Goal: Task Accomplishment & Management: Manage account settings

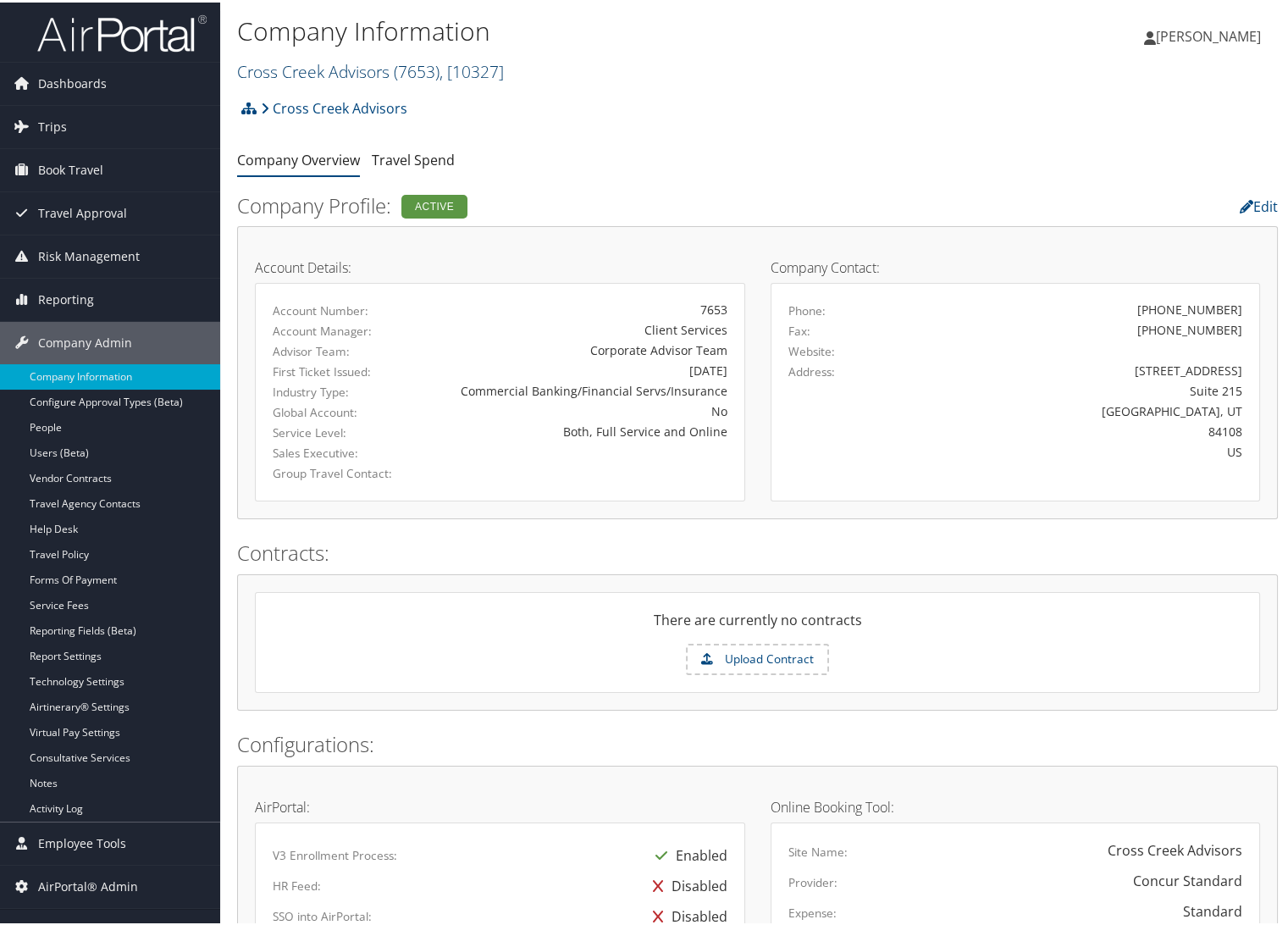
click at [298, 63] on link "Cross Creek Advisors ( 7653 ) , [ 10327 ]" at bounding box center [369, 69] width 267 height 22
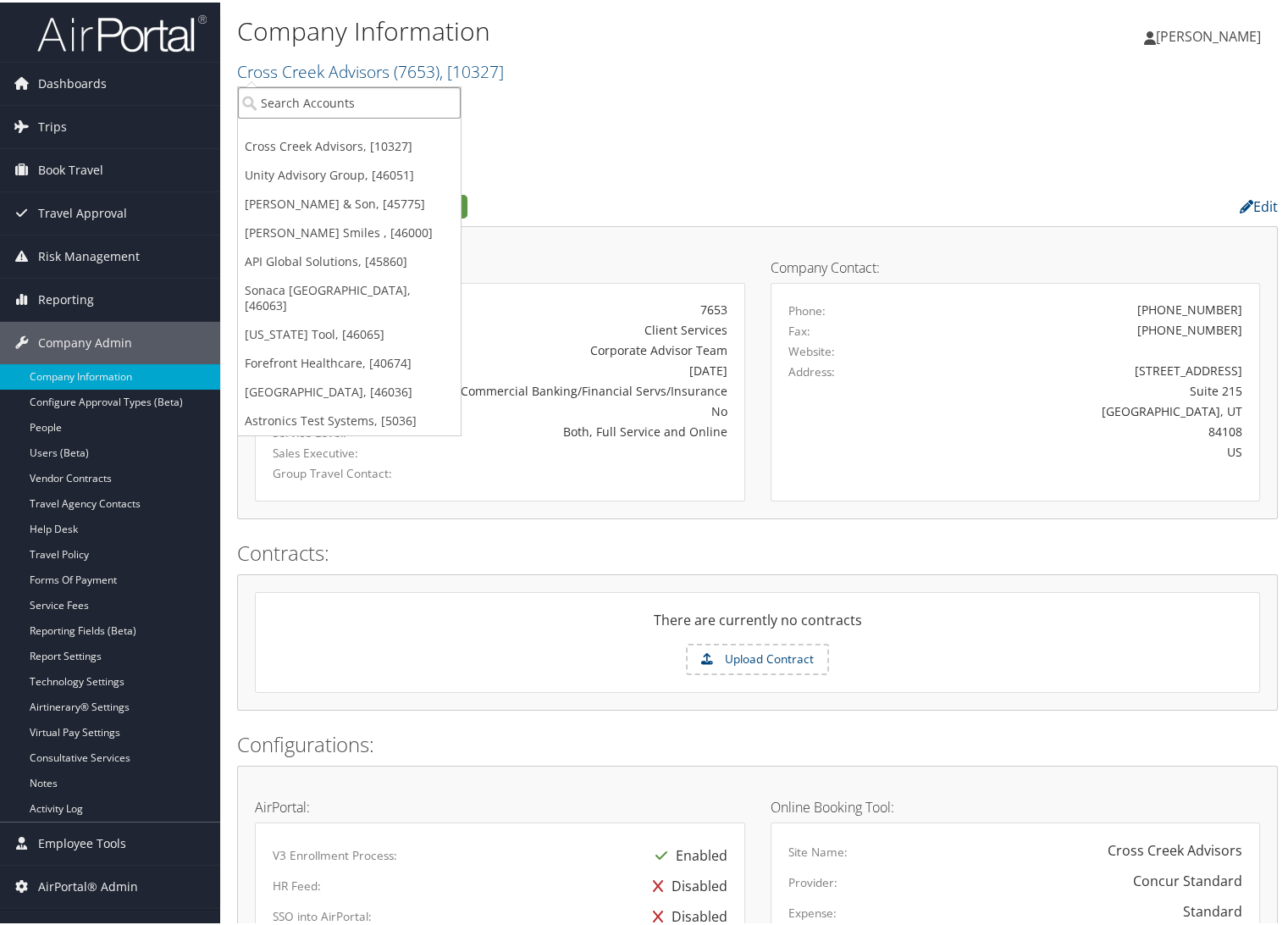
click at [311, 94] on input "search" at bounding box center [349, 100] width 223 height 31
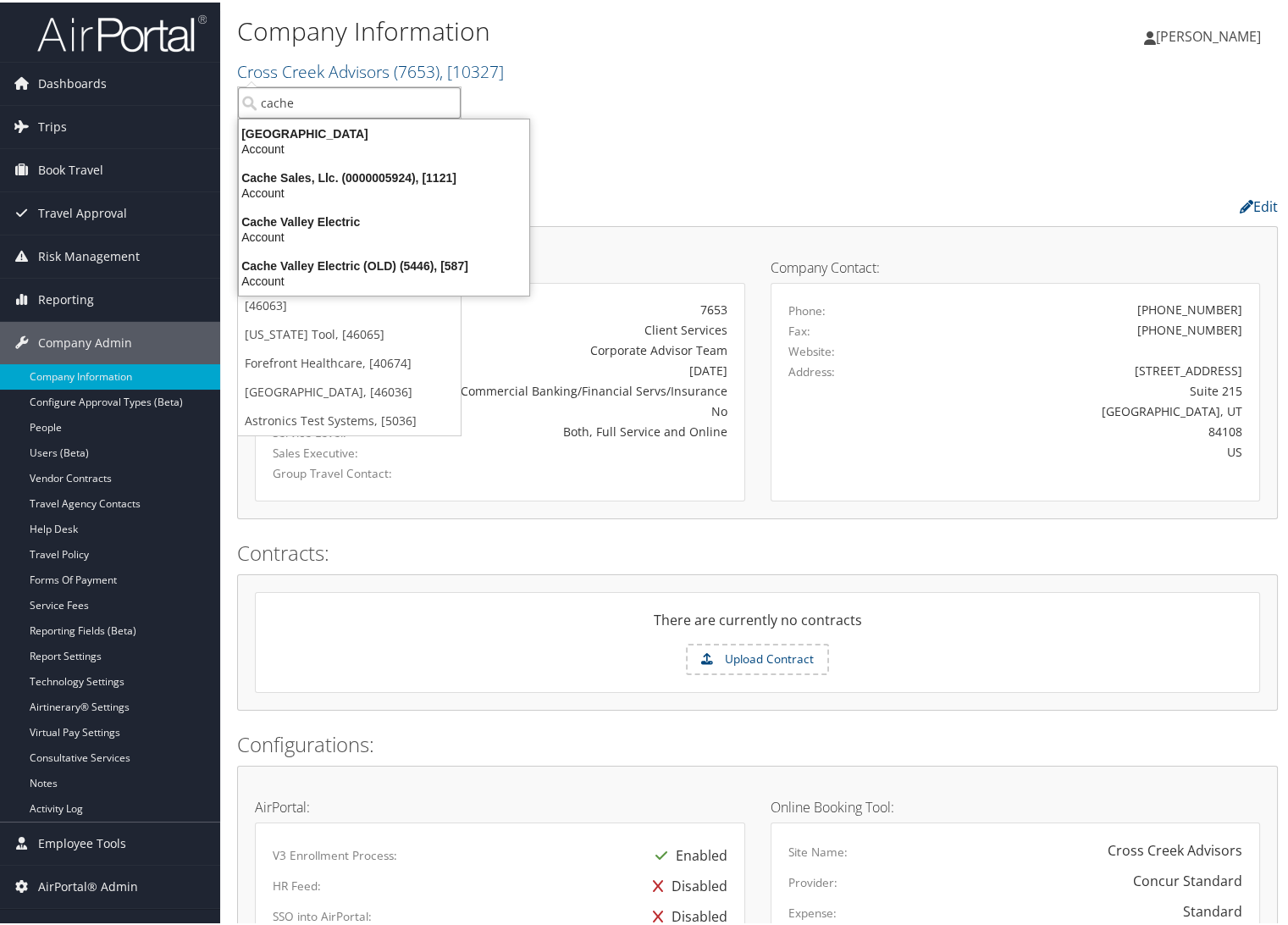
type input "cache c"
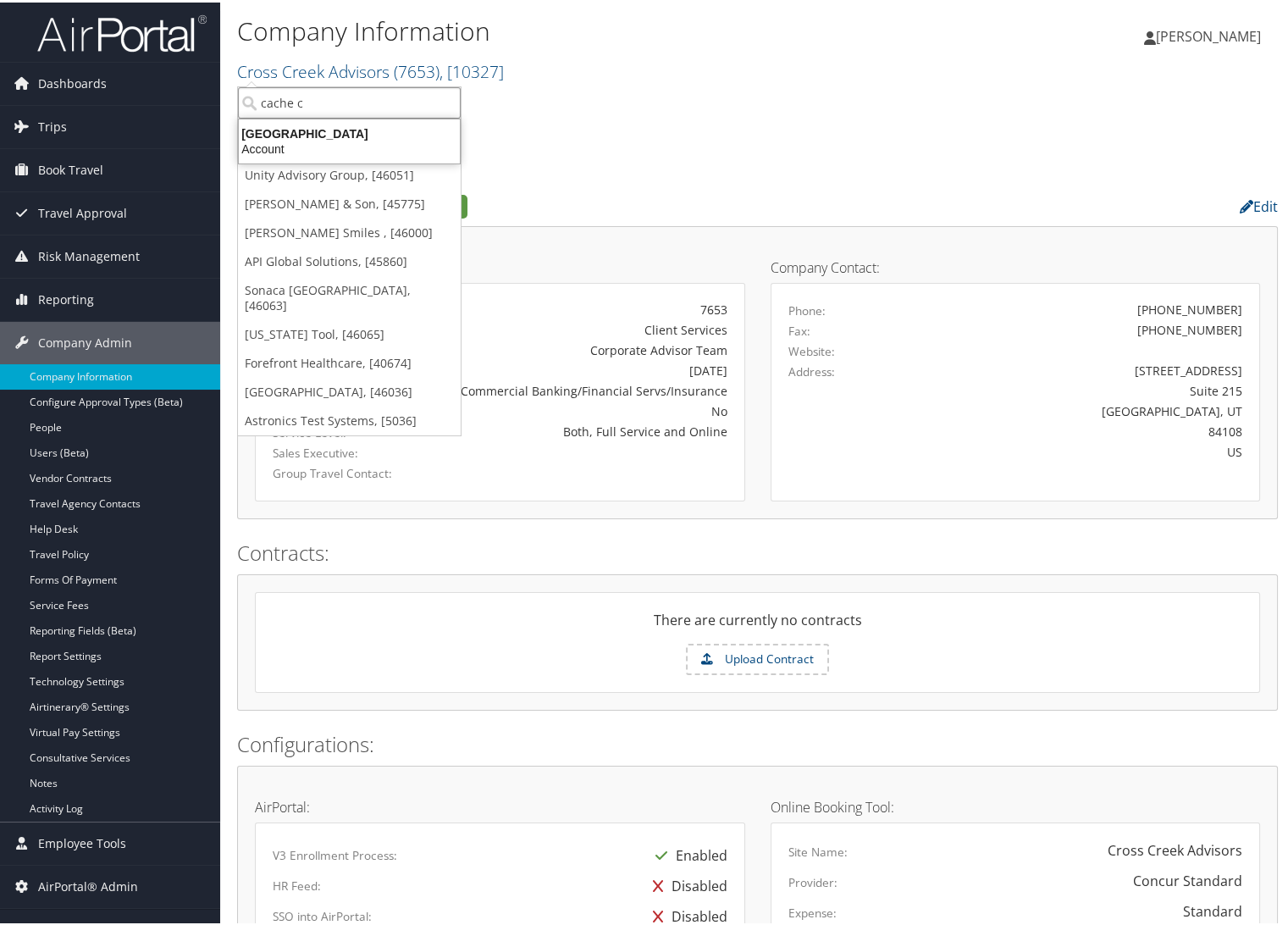
click at [439, 121] on div "Cache Creek Casino Resort Account" at bounding box center [349, 139] width 216 height 39
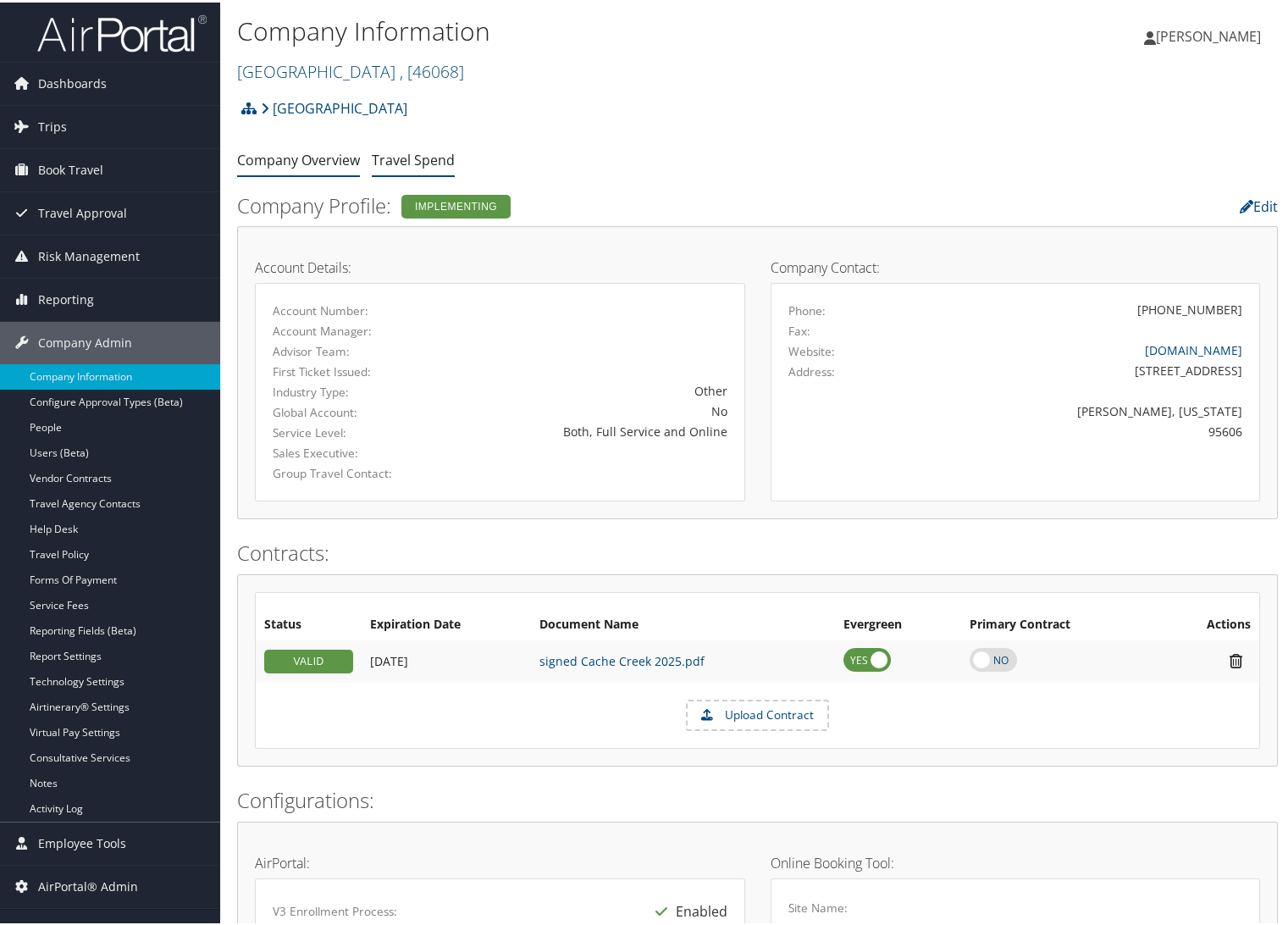
click at [426, 164] on link "Travel Spend" at bounding box center [412, 157] width 83 height 19
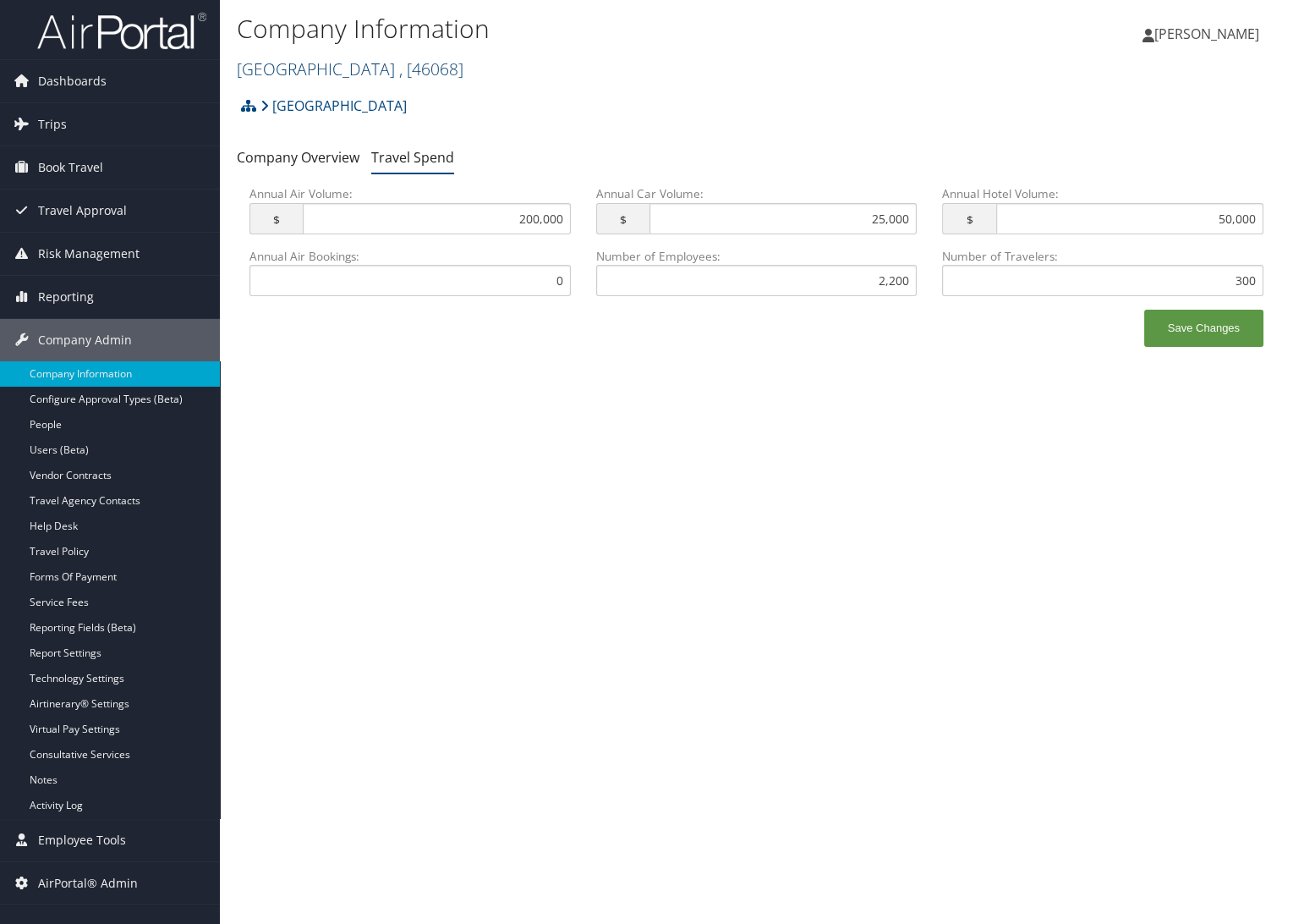
click at [297, 71] on link "Cache Creek Casino Resort , [ 46068 ]" at bounding box center [349, 69] width 227 height 22
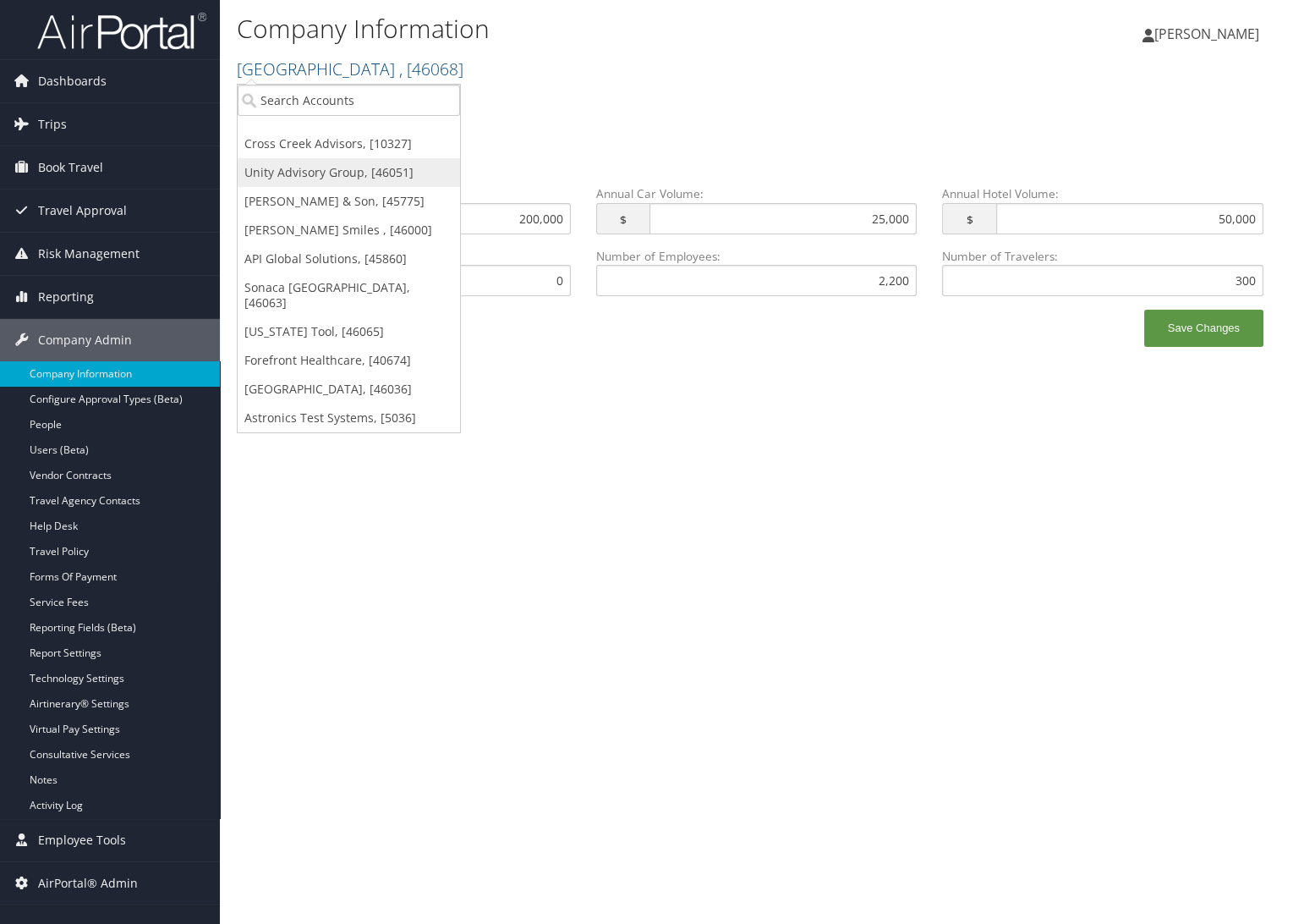
click at [298, 169] on link "Unity Advisory Group, [46051]" at bounding box center [348, 172] width 222 height 29
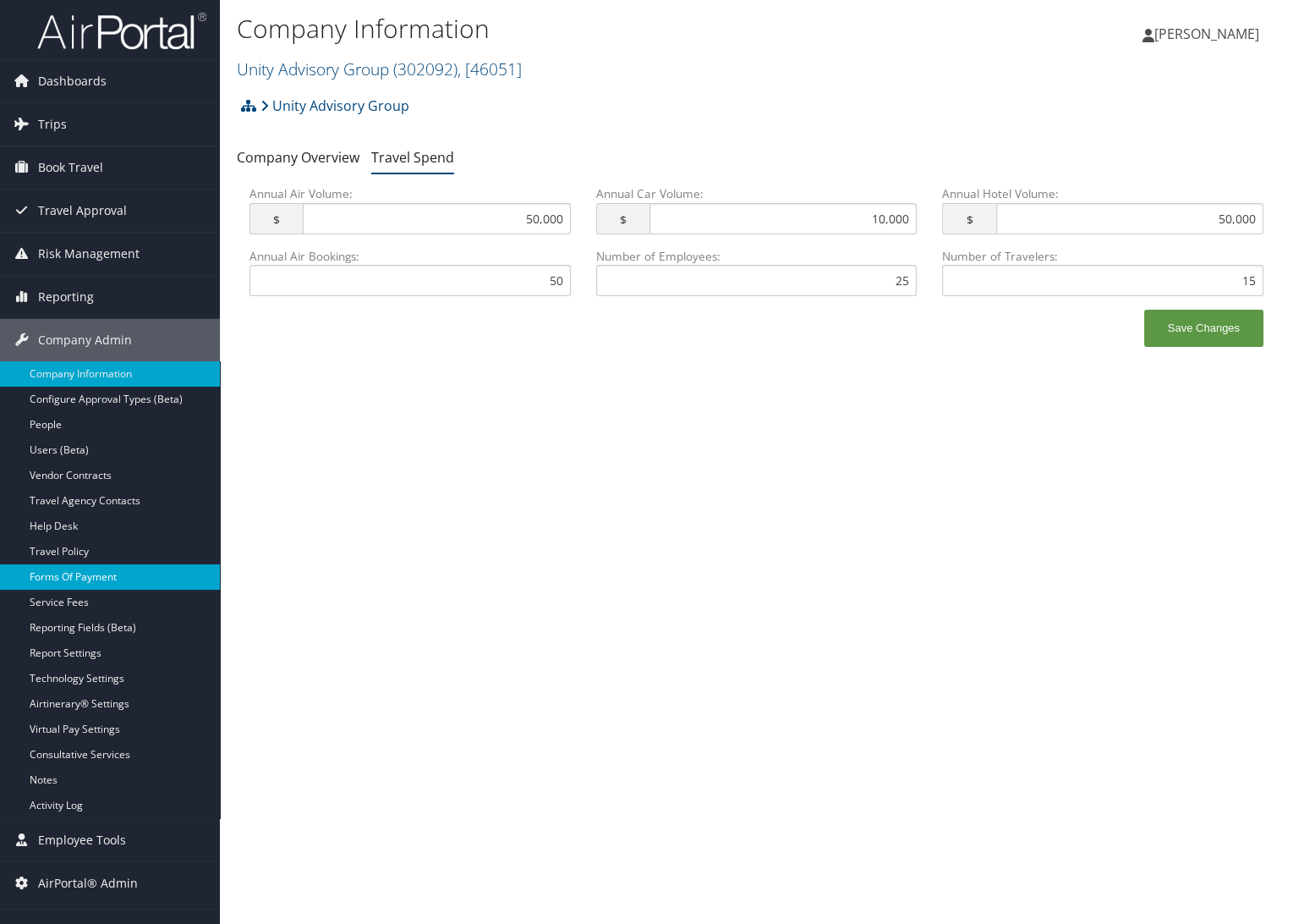
click at [117, 580] on link "Forms Of Payment" at bounding box center [109, 576] width 220 height 25
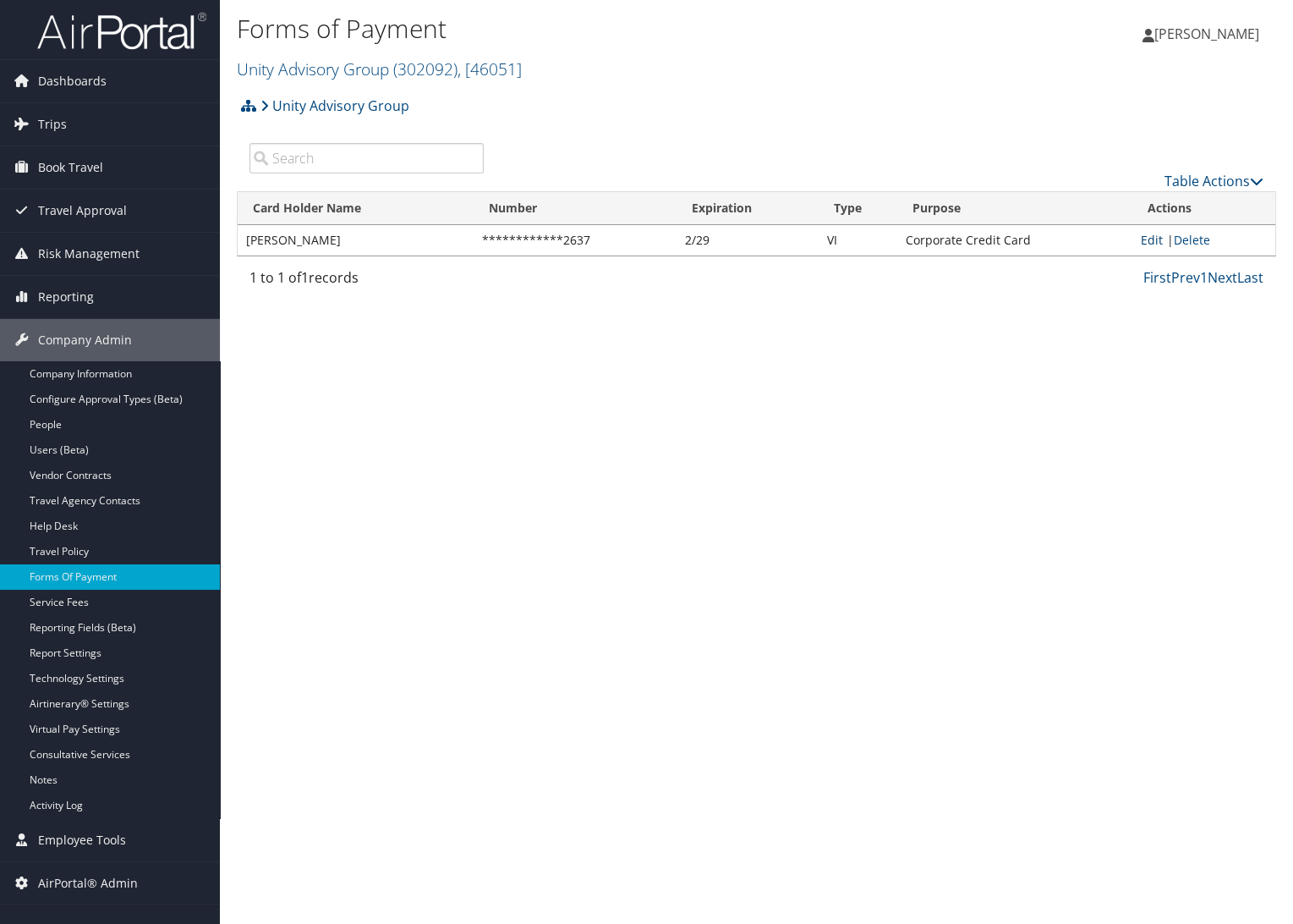
click at [1145, 238] on link "Edit" at bounding box center [1152, 239] width 22 height 16
select select "2"
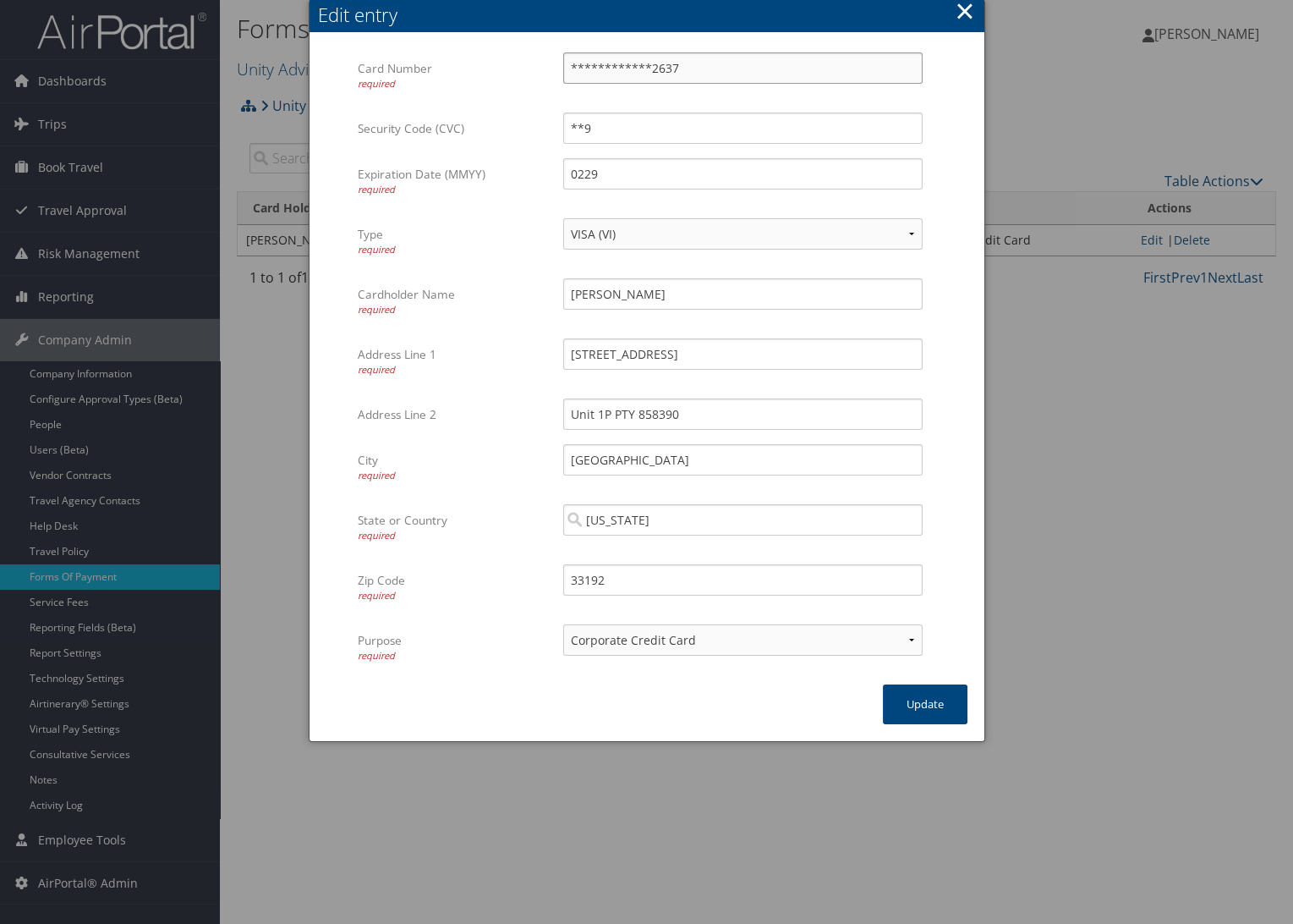
drag, startPoint x: 679, startPoint y: 67, endPoint x: 477, endPoint y: 78, distance: 202.3
click at [477, 78] on div "**********" at bounding box center [646, 82] width 576 height 60
click at [671, 68] on input "**********" at bounding box center [743, 67] width 360 height 31
drag, startPoint x: 718, startPoint y: 59, endPoint x: 513, endPoint y: 58, distance: 205.0
click at [513, 58] on div "**********" at bounding box center [646, 82] width 576 height 60
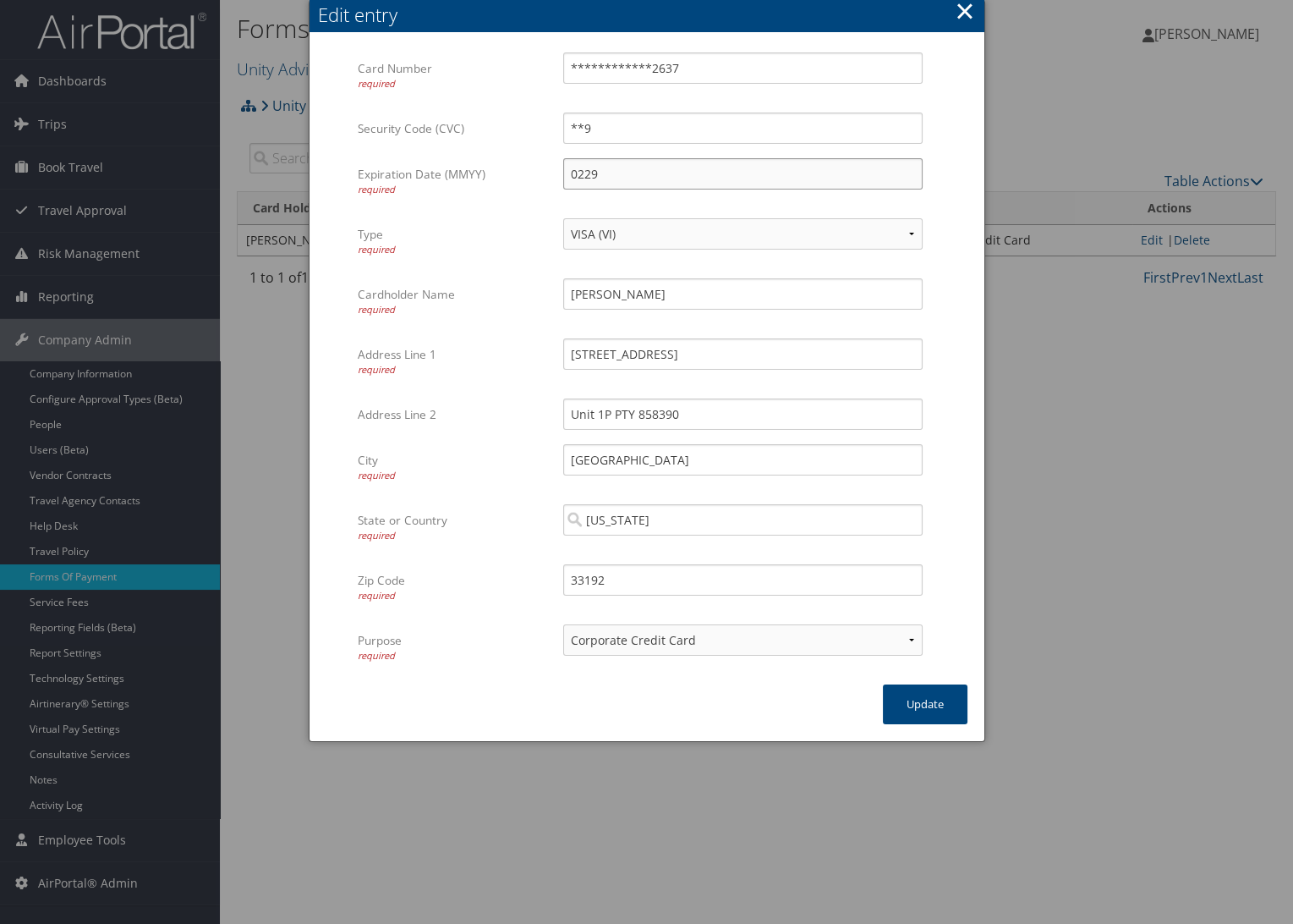
drag, startPoint x: 588, startPoint y: 176, endPoint x: 541, endPoint y: 175, distance: 47.0
click at [541, 175] on div "Expiration Date (MMYY) required 0229 Multiple values The selected items contain…" at bounding box center [646, 188] width 576 height 60
type input "1030"
click at [486, 285] on label "Cardholder Name required" at bounding box center [454, 302] width 192 height 47
click at [563, 285] on input "Simon Baker" at bounding box center [743, 293] width 360 height 31
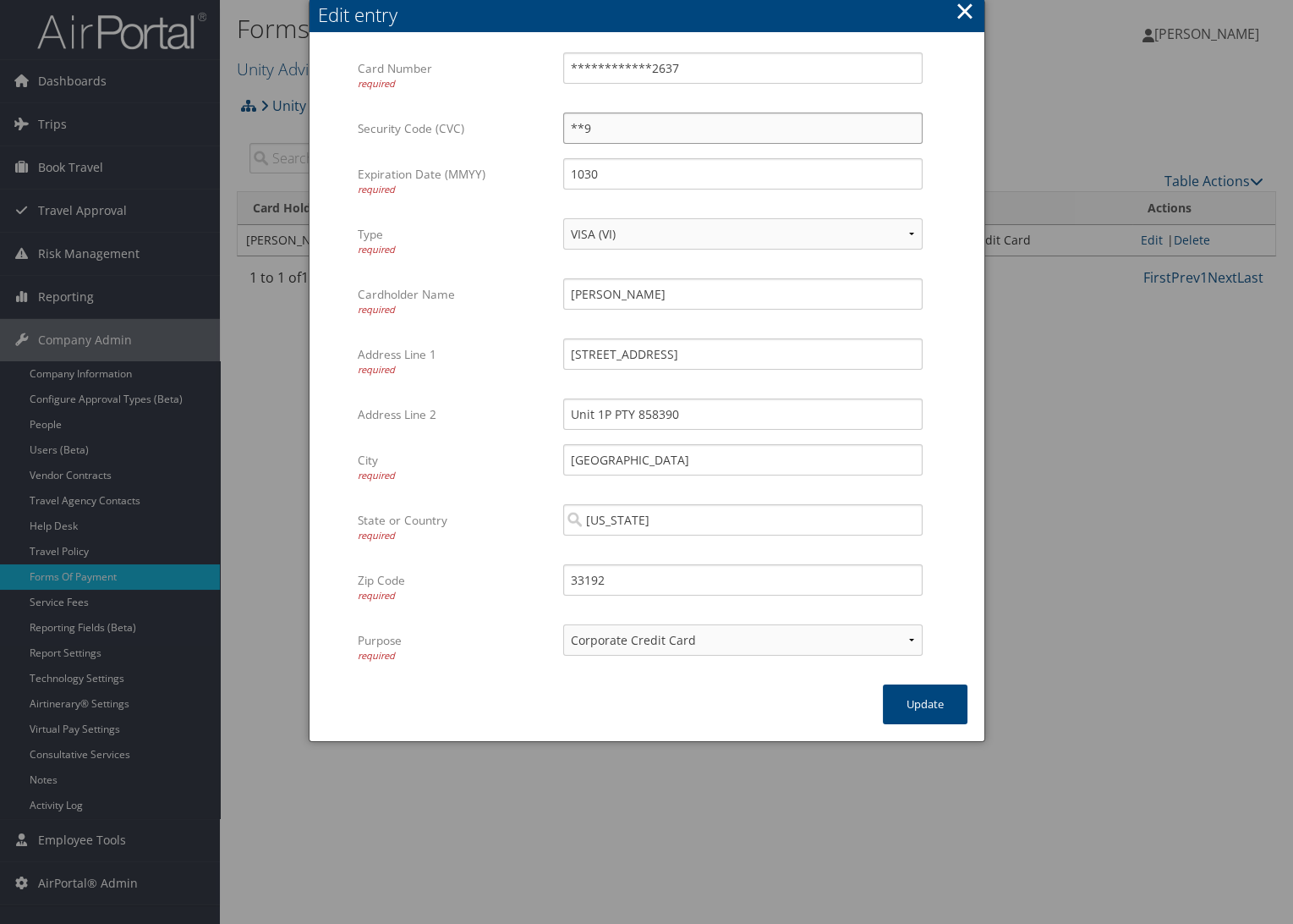
drag, startPoint x: 598, startPoint y: 139, endPoint x: 528, endPoint y: 138, distance: 70.0
click at [528, 138] on div "Security Code (CVC) **9 Multiple values The selected items contain different va…" at bounding box center [646, 135] width 576 height 46
drag, startPoint x: 662, startPoint y: 72, endPoint x: 437, endPoint y: 65, distance: 225.1
click at [437, 65] on div "**********" at bounding box center [646, 82] width 576 height 60
click at [595, 68] on input "Card Number required" at bounding box center [743, 67] width 360 height 31
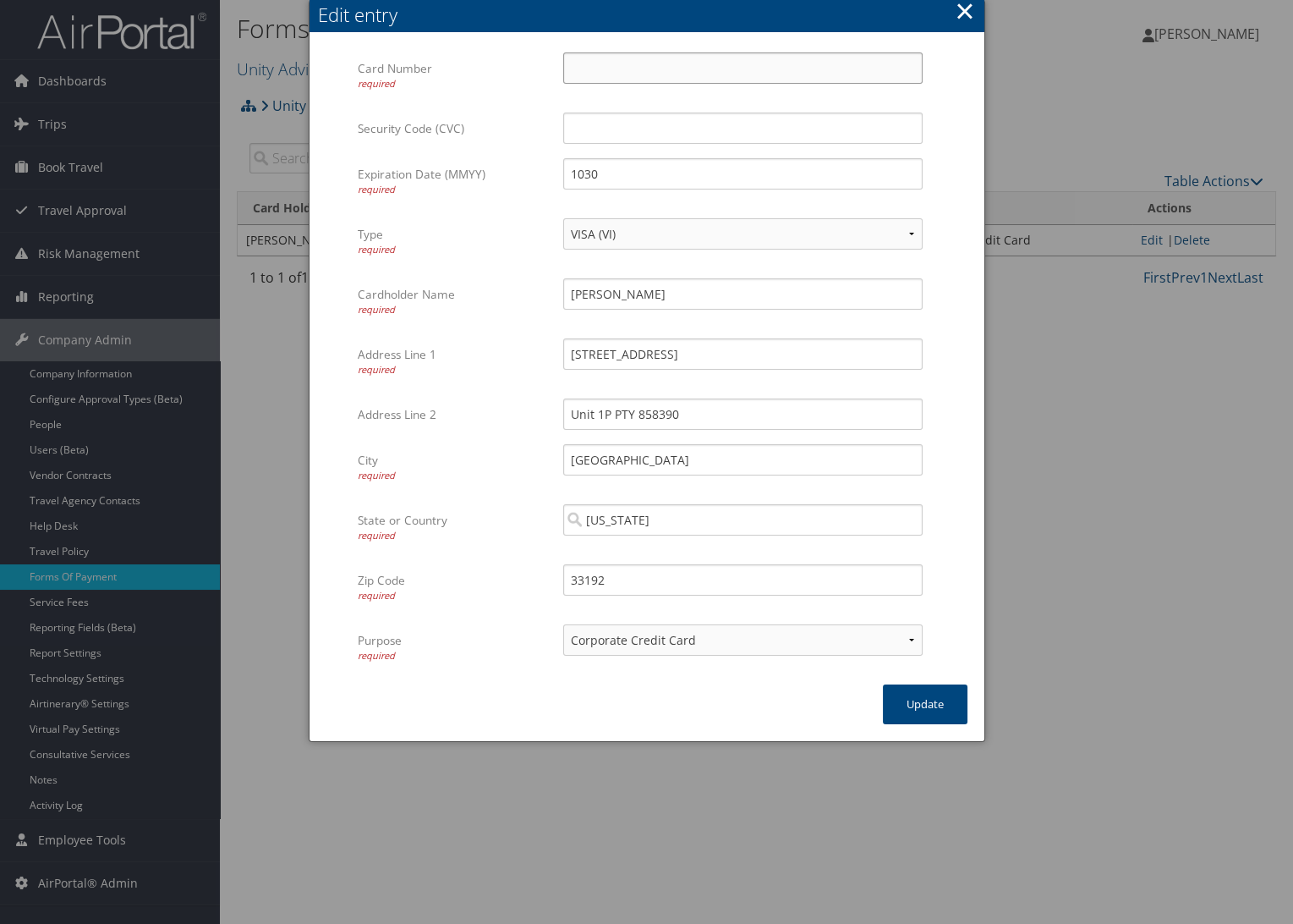
click at [669, 58] on input "Card Number required" at bounding box center [743, 67] width 360 height 31
click at [618, 64] on input "Card Number required" at bounding box center [743, 67] width 360 height 31
type input "4147202767863804"
click at [828, 126] on input "Security Code (CVC)" at bounding box center [743, 127] width 360 height 31
drag, startPoint x: 677, startPoint y: 64, endPoint x: 503, endPoint y: 83, distance: 175.0
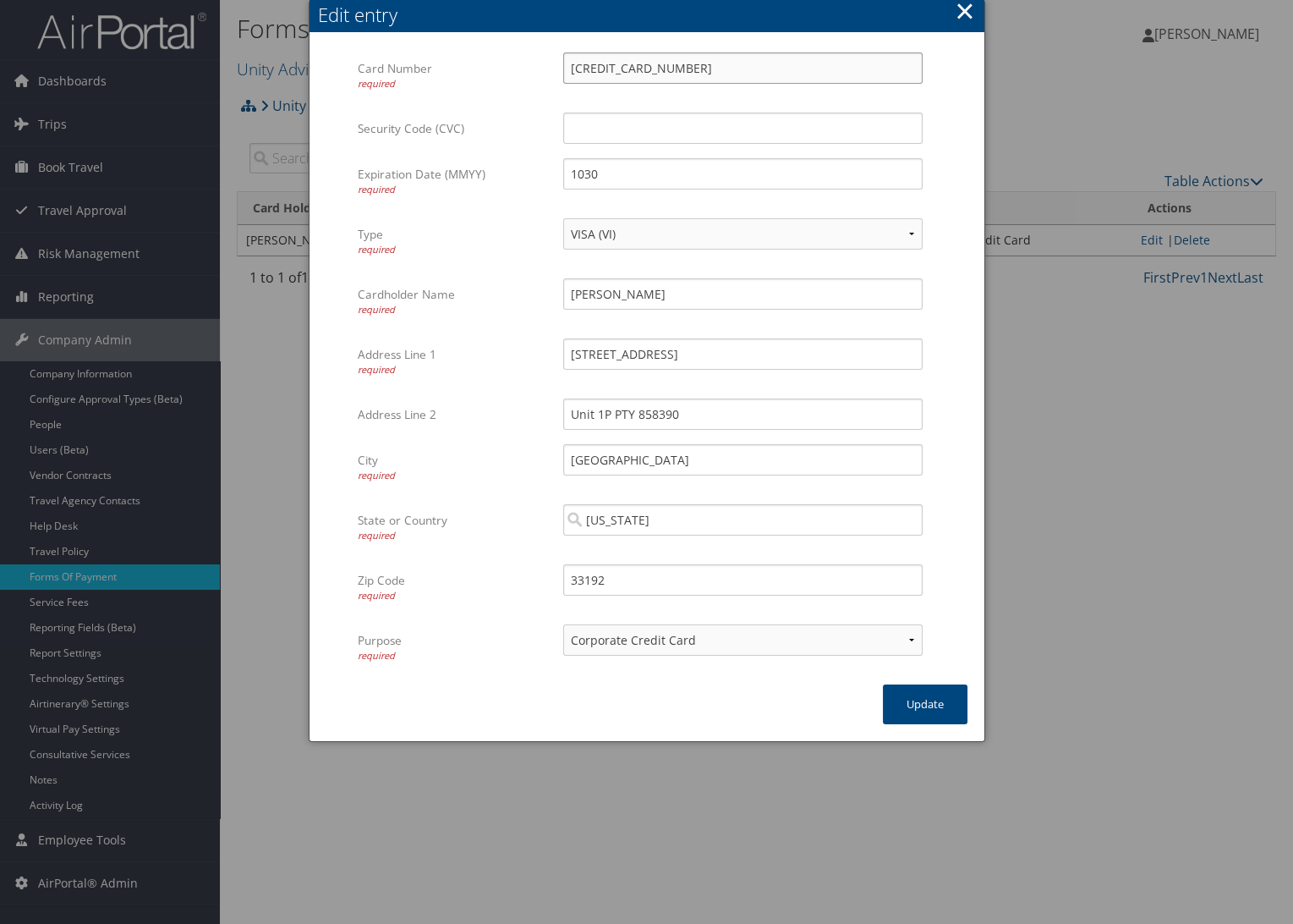
click at [503, 83] on div "Card Number required 4147202767863804 Multiple values The selected items contai…" at bounding box center [646, 82] width 576 height 60
click at [703, 61] on input "4147202767863804" at bounding box center [743, 67] width 360 height 31
click at [814, 194] on div "1030 Multiple values The selected items contain different values for this input…" at bounding box center [743, 180] width 385 height 45
click at [583, 137] on input "Security Code (CVC)" at bounding box center [743, 127] width 360 height 31
type input "000"
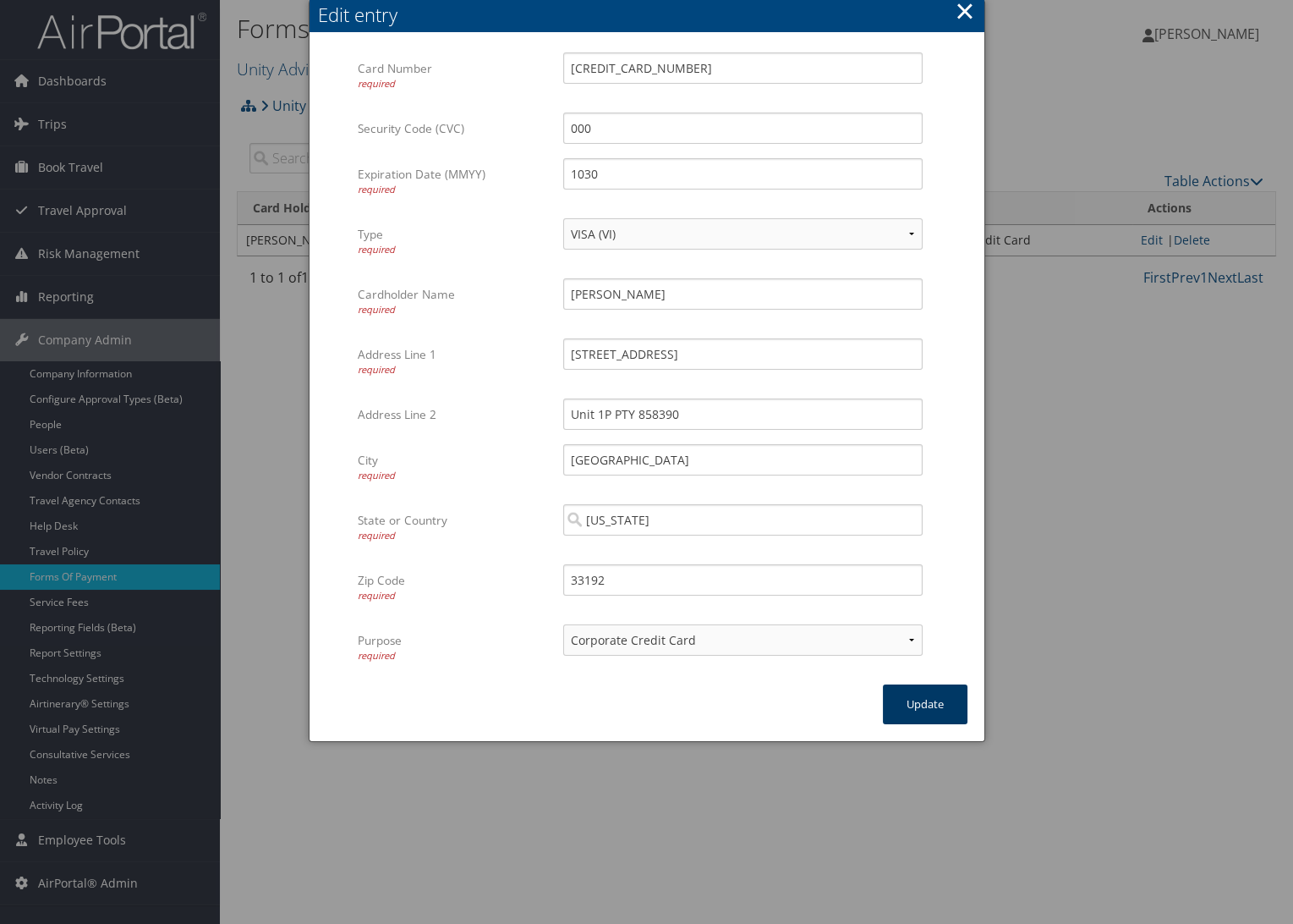
click at [933, 712] on button "Update" at bounding box center [925, 704] width 85 height 40
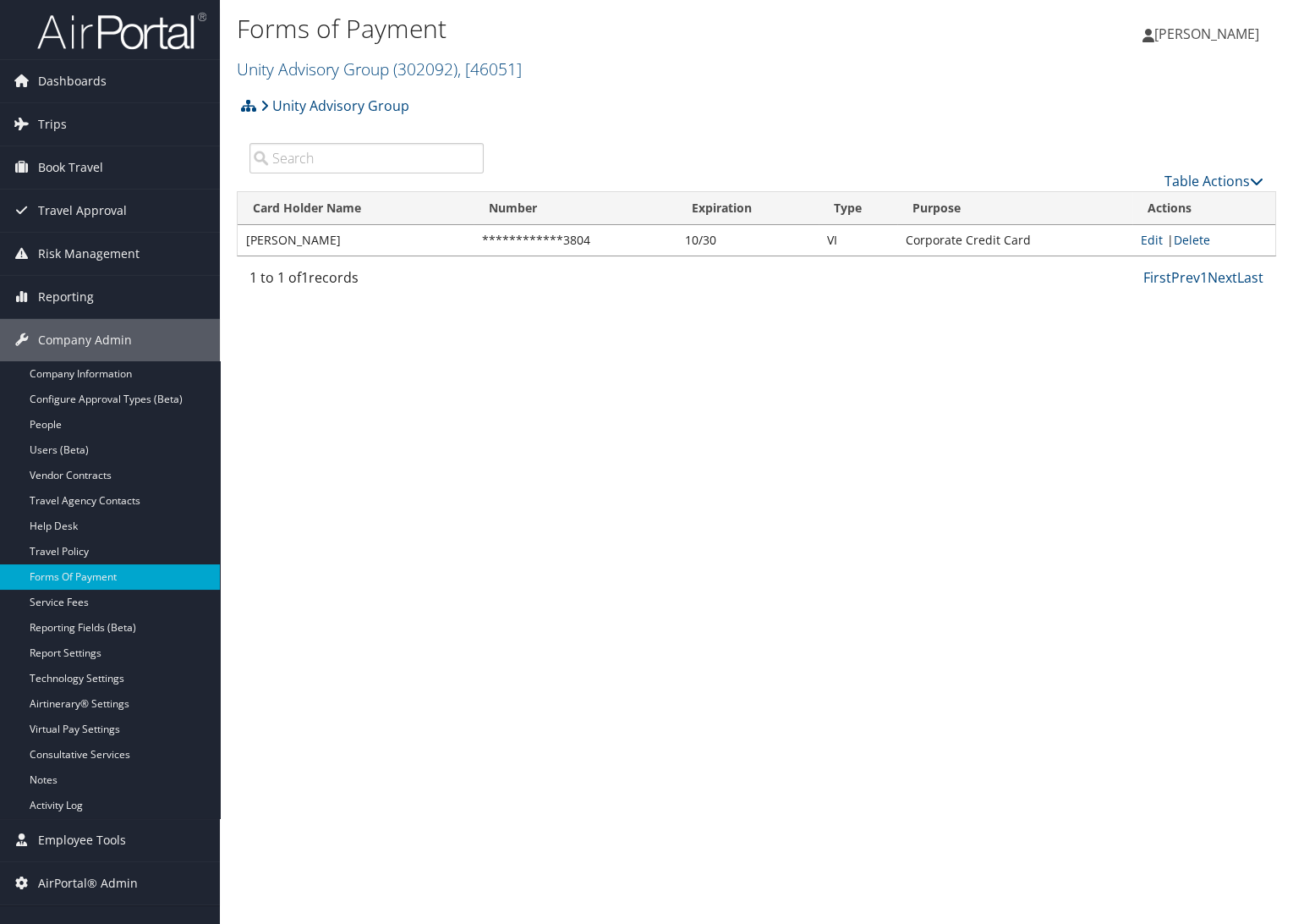
drag, startPoint x: 93, startPoint y: 372, endPoint x: 397, endPoint y: 439, distance: 311.3
click at [93, 372] on link "Company Information" at bounding box center [109, 374] width 220 height 25
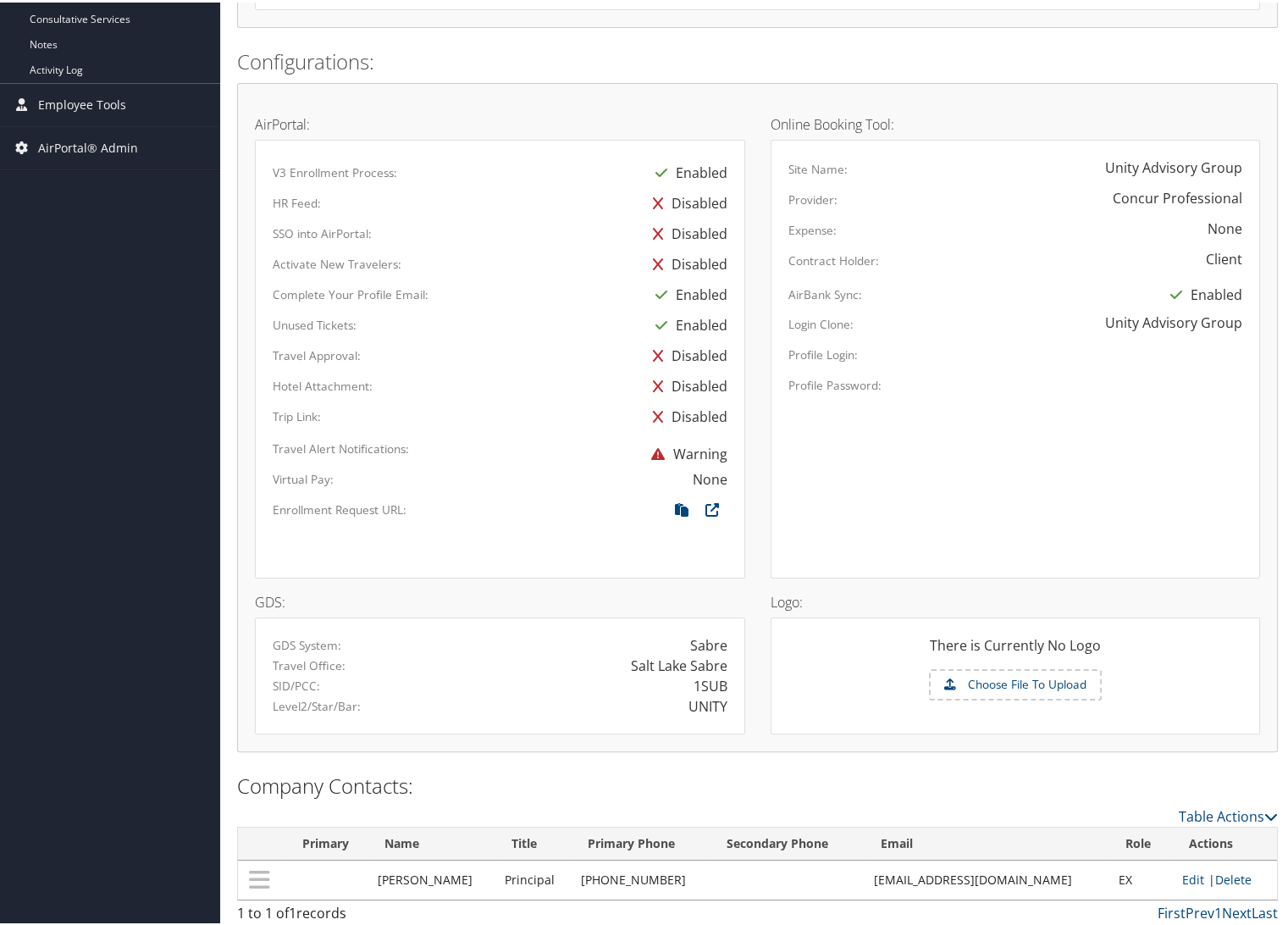
scroll to position [741, 0]
drag, startPoint x: 617, startPoint y: 876, endPoint x: 574, endPoint y: 884, distance: 43.7
click at [574, 884] on td "[PHONE_NUMBER]" at bounding box center [642, 874] width 138 height 39
copy td "[PHONE_NUMBER]"
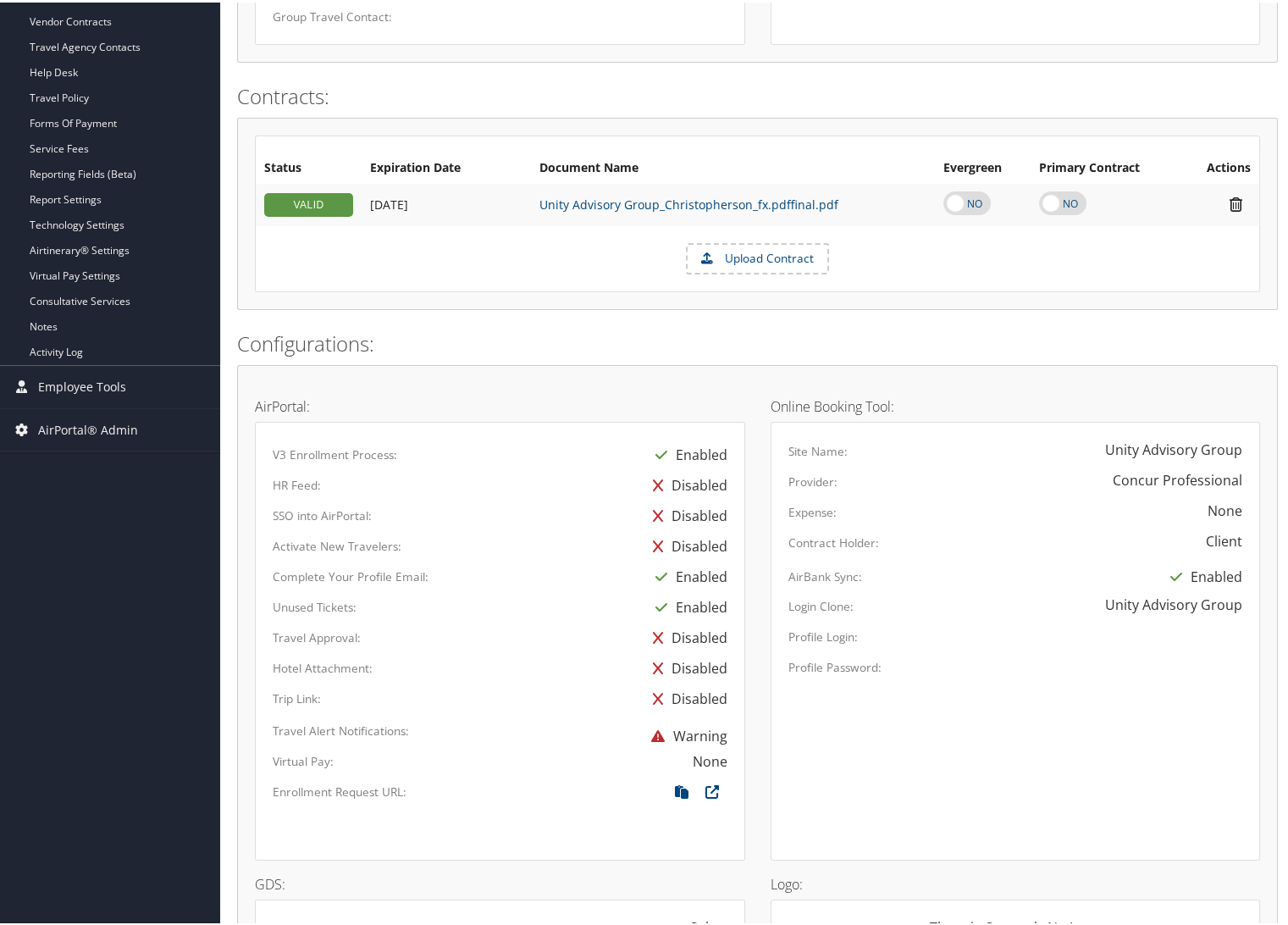
scroll to position [176, 0]
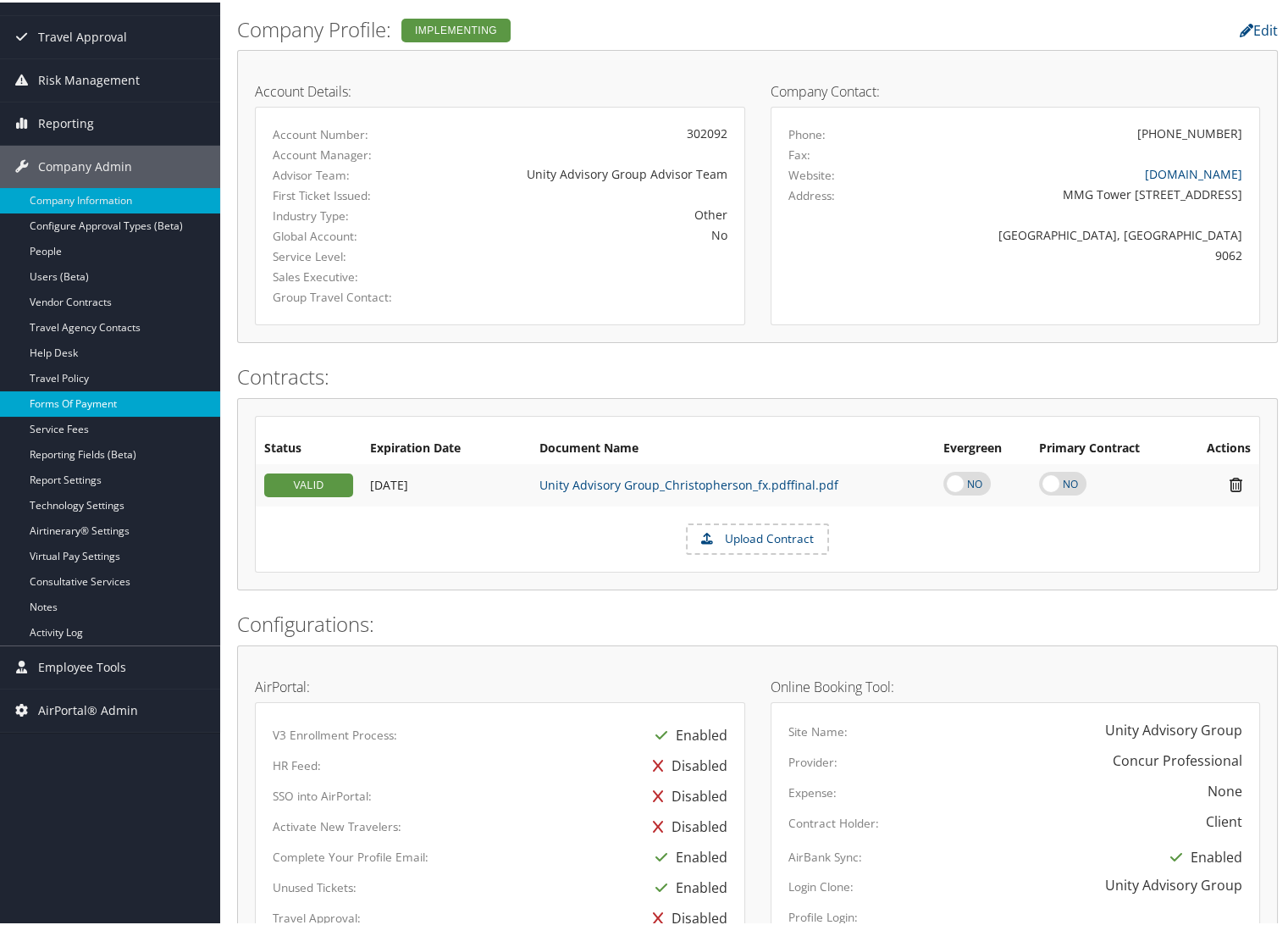
click at [76, 397] on link "Forms Of Payment" at bounding box center [109, 401] width 220 height 25
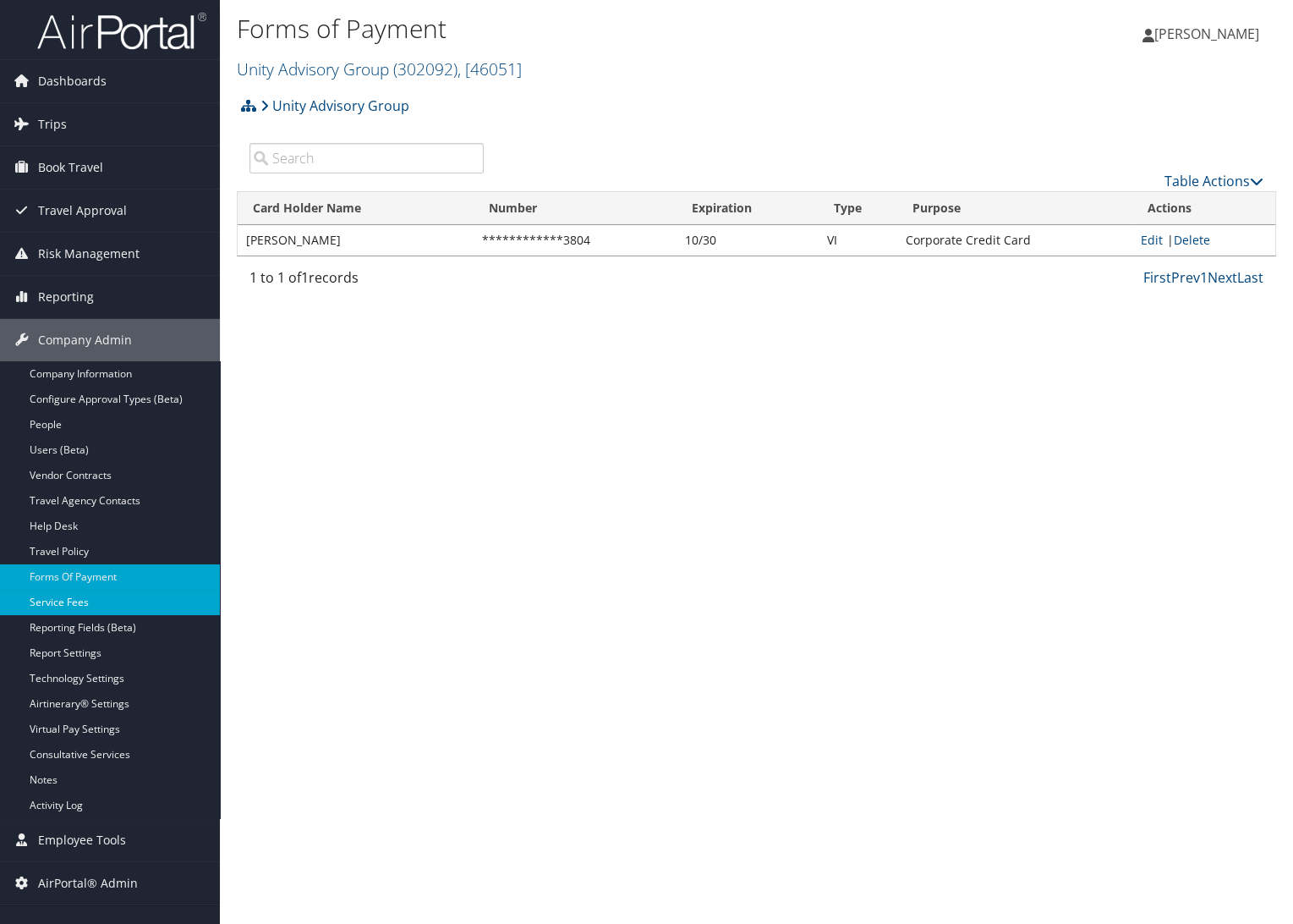
click at [85, 594] on link "Service Fees" at bounding box center [109, 602] width 220 height 25
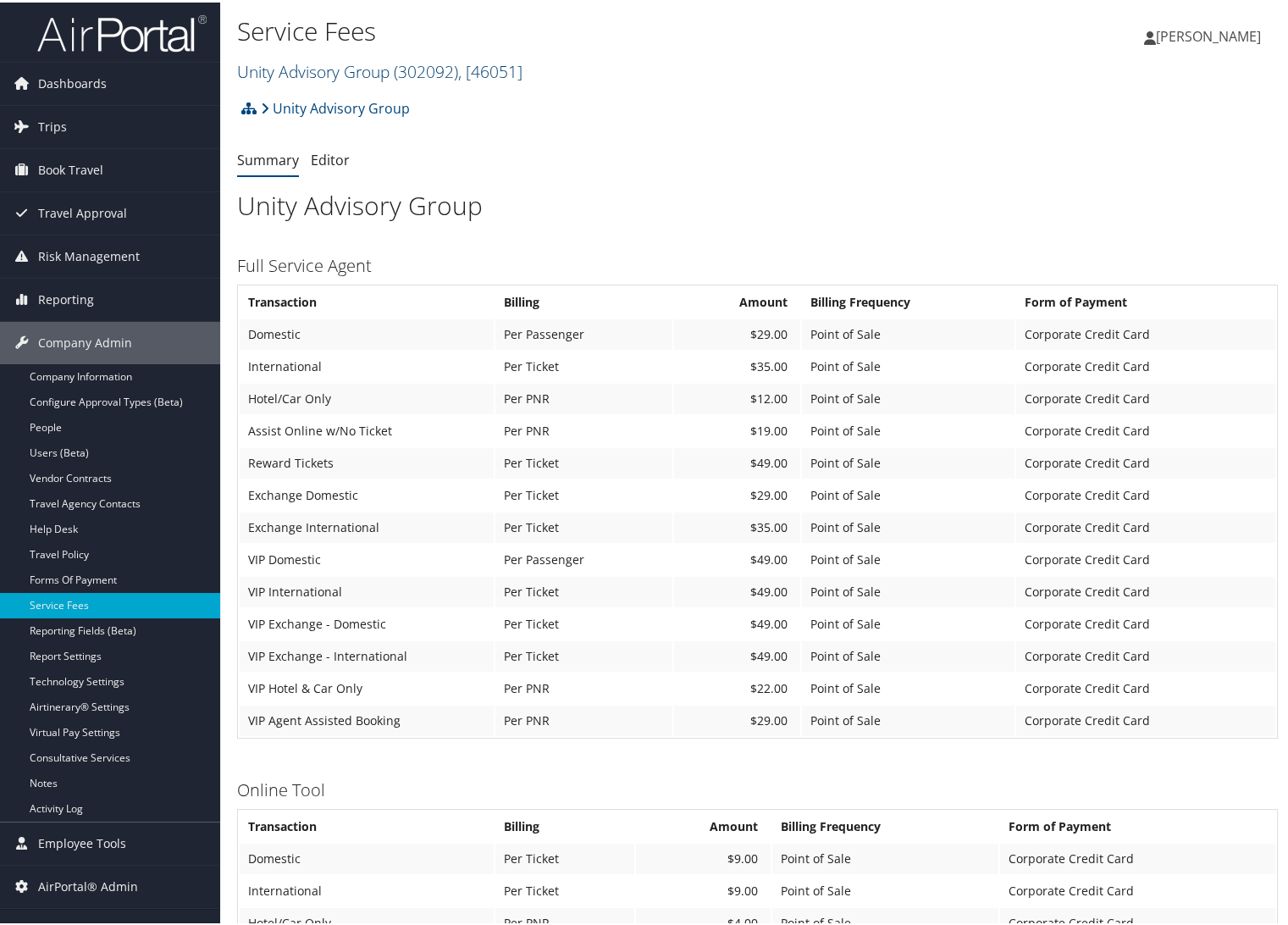
click at [335, 71] on link "Unity Advisory Group ( 302092 ) , [ 46051 ]" at bounding box center [379, 69] width 285 height 22
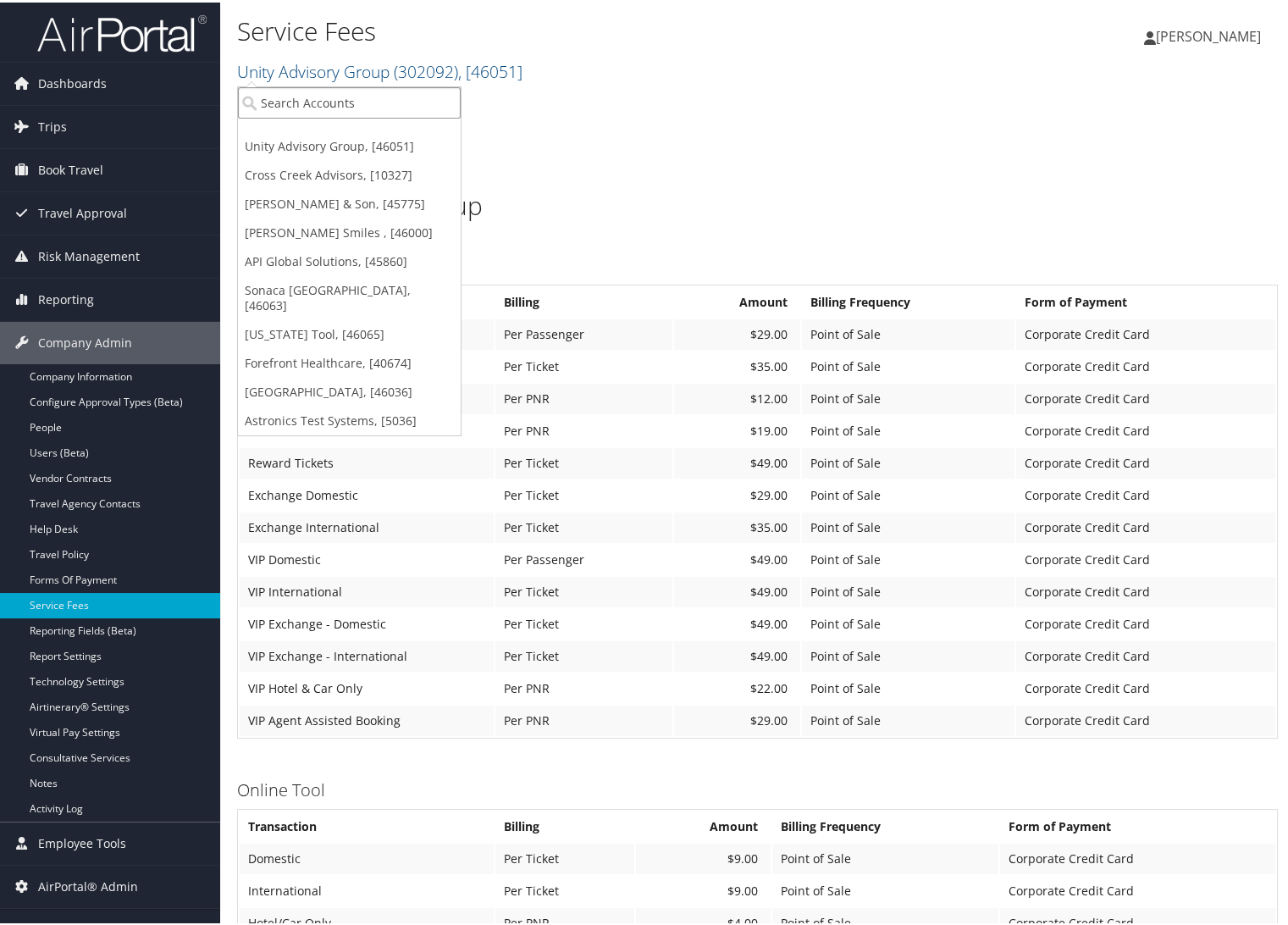
click at [335, 94] on input "search" at bounding box center [349, 100] width 223 height 31
type input "engage"
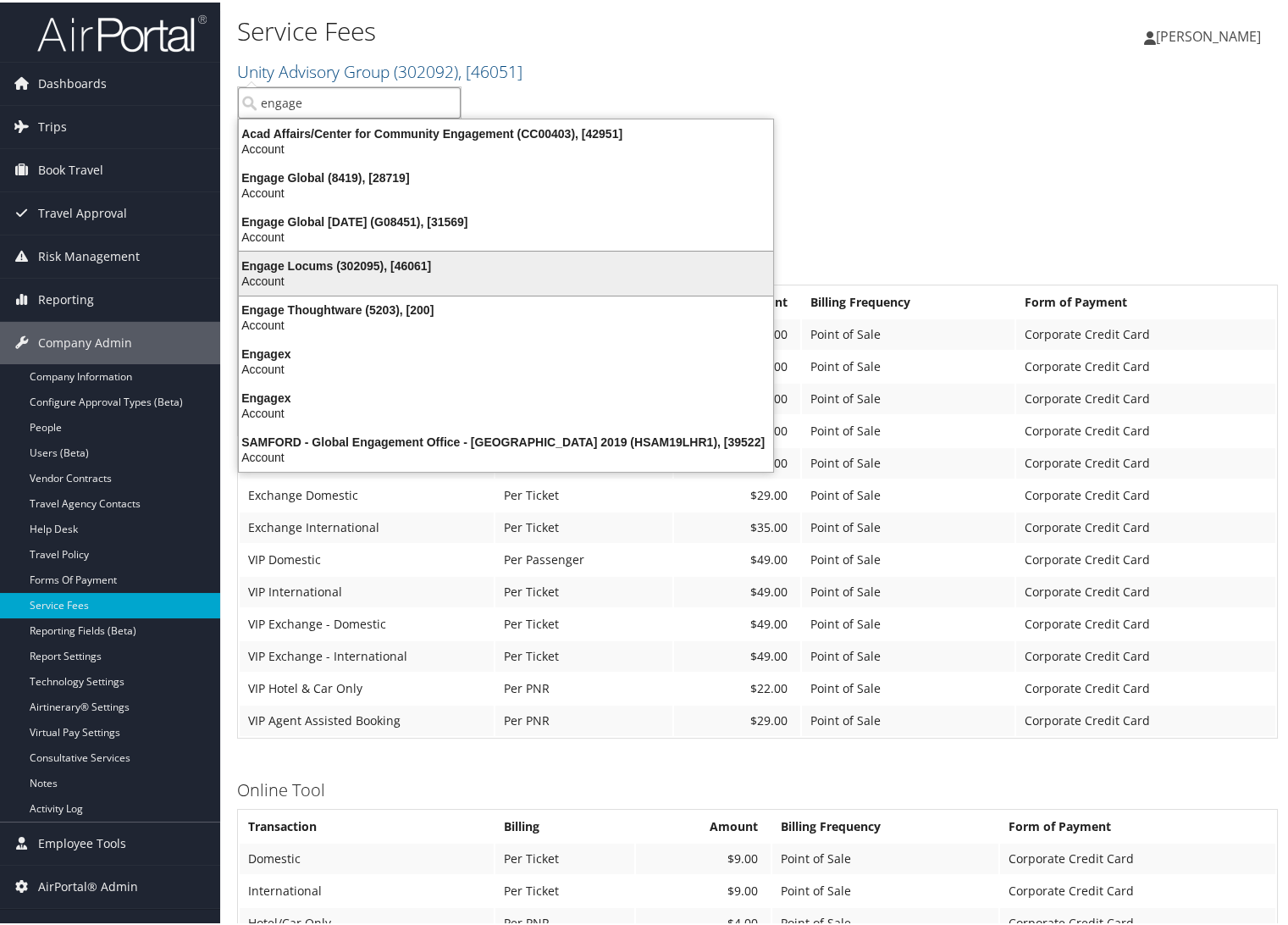
click at [354, 253] on div "Engage Locums (302095), [46061] Account" at bounding box center [506, 271] width 529 height 39
